Goal: Find specific page/section: Find specific page/section

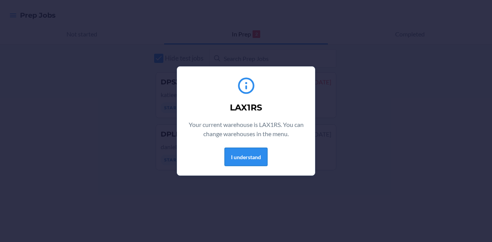
click at [234, 162] on button "I understand" at bounding box center [245, 157] width 43 height 18
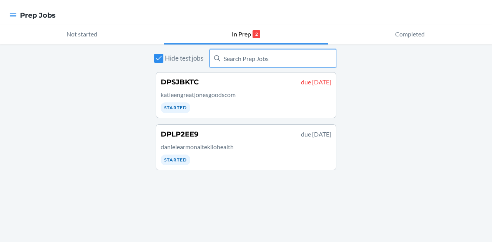
click at [264, 64] on input "text" at bounding box center [272, 58] width 127 height 18
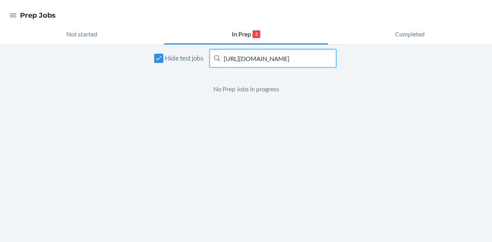
scroll to position [0, 35]
type input "https://warehouseportal.deliverr.com/prep/jobs"
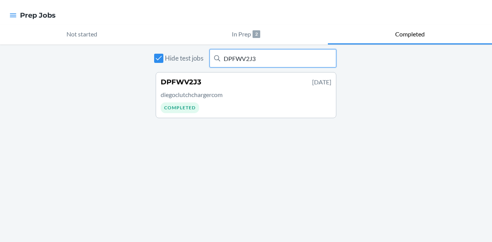
click at [263, 57] on input "DPFWV2J3" at bounding box center [272, 58] width 127 height 18
